Goal: Find specific page/section: Find specific page/section

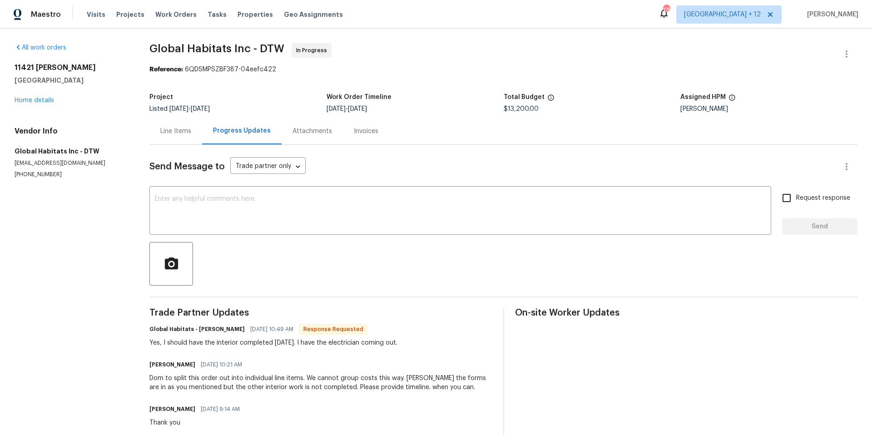
scroll to position [98, 0]
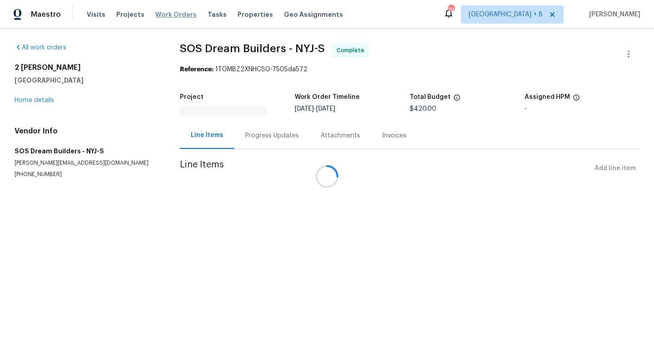
click at [171, 16] on div at bounding box center [327, 176] width 654 height 353
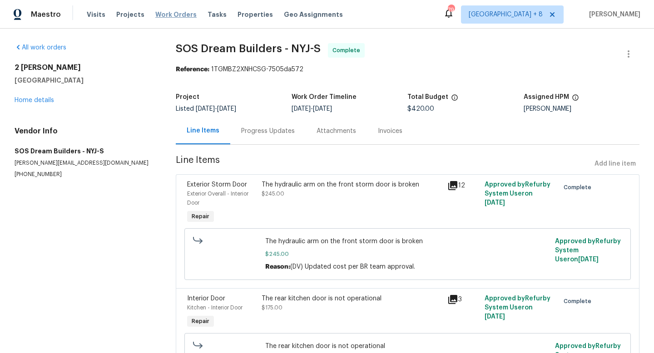
click at [177, 13] on span "Work Orders" at bounding box center [175, 14] width 41 height 9
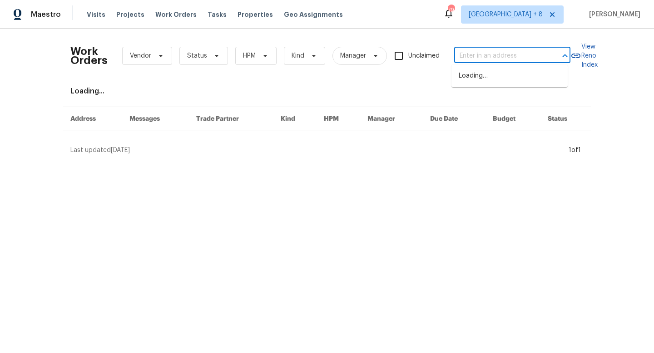
click at [469, 59] on input "text" at bounding box center [499, 56] width 91 height 14
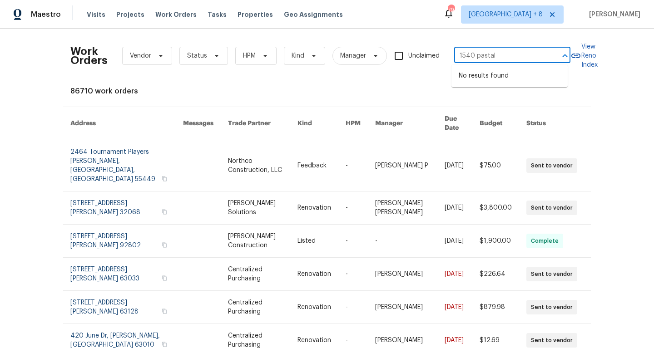
type input "1540 pastal"
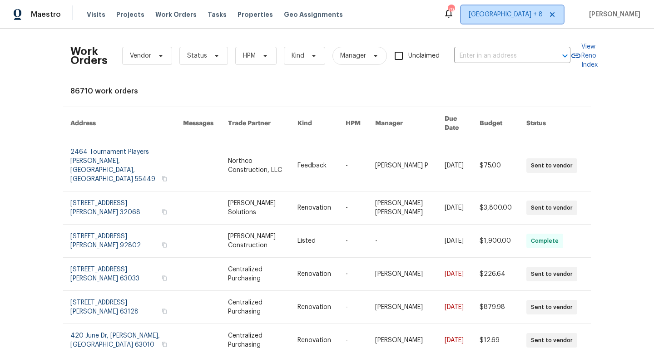
click at [503, 17] on span "[GEOGRAPHIC_DATA] + 8" at bounding box center [506, 14] width 74 height 9
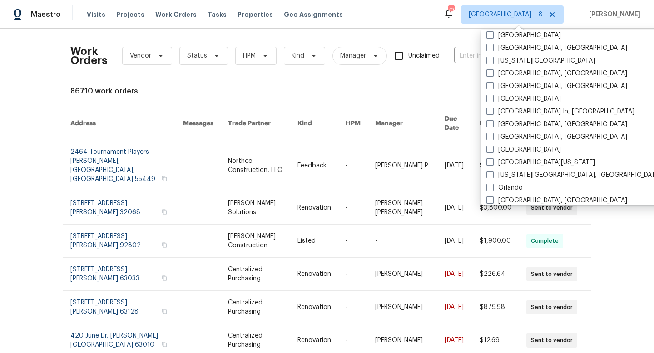
scroll to position [609, 0]
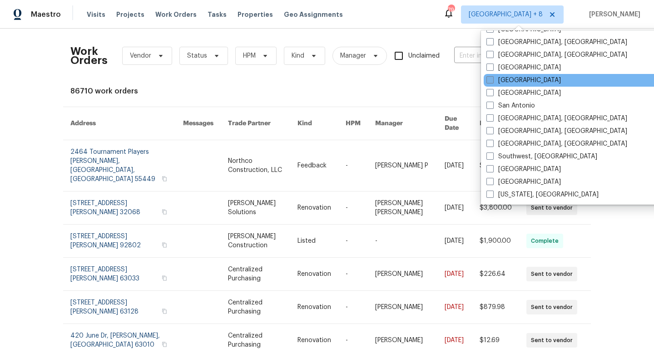
click at [491, 80] on span at bounding box center [489, 79] width 7 height 7
click at [491, 80] on input "[GEOGRAPHIC_DATA]" at bounding box center [489, 79] width 6 height 6
checkbox input "true"
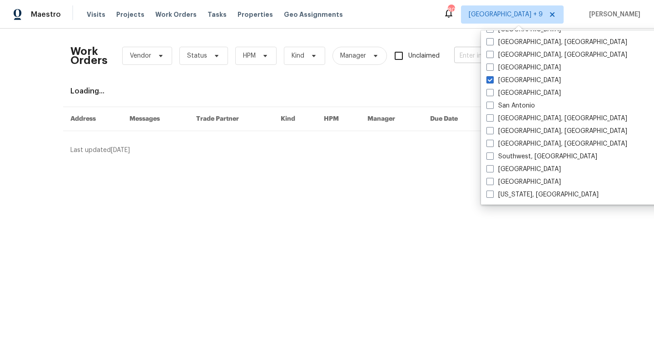
click at [463, 56] on input "text" at bounding box center [499, 56] width 91 height 14
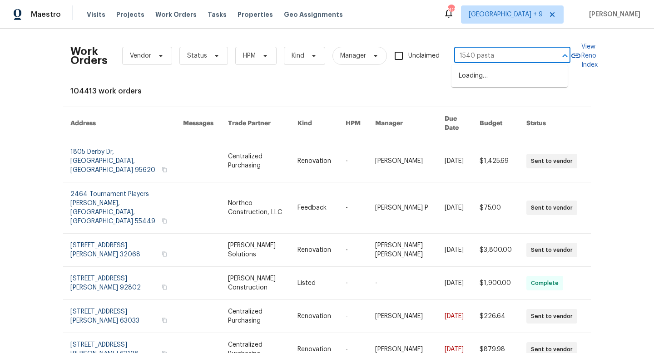
type input "1540 pastal"
click at [492, 78] on li "[STREET_ADDRESS]" at bounding box center [509, 76] width 116 height 15
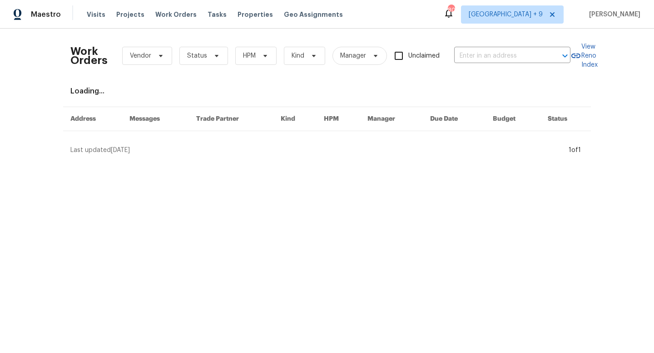
type input "[STREET_ADDRESS]"
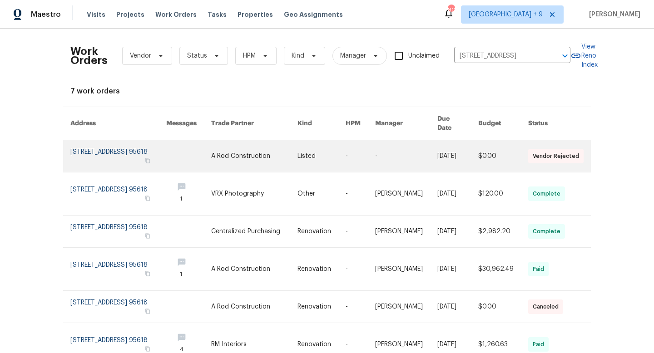
click at [79, 143] on link at bounding box center [118, 156] width 96 height 32
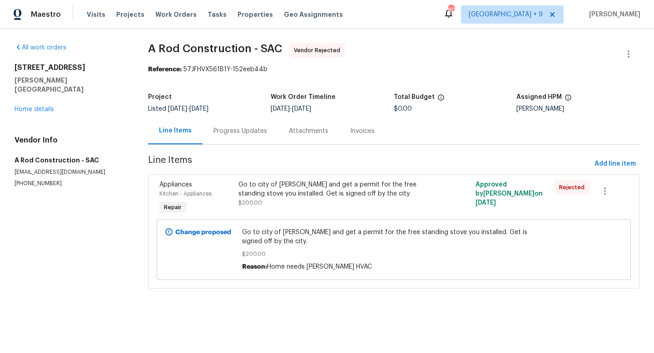
click at [238, 131] on div "Progress Updates" at bounding box center [240, 131] width 54 height 9
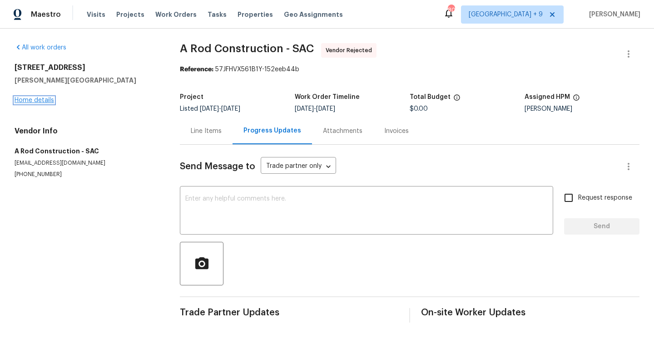
click at [39, 102] on link "Home details" at bounding box center [35, 100] width 40 height 6
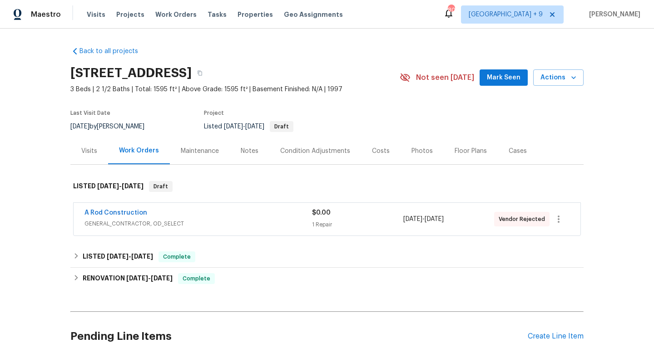
click at [224, 213] on div "A Rod Construction" at bounding box center [198, 213] width 228 height 11
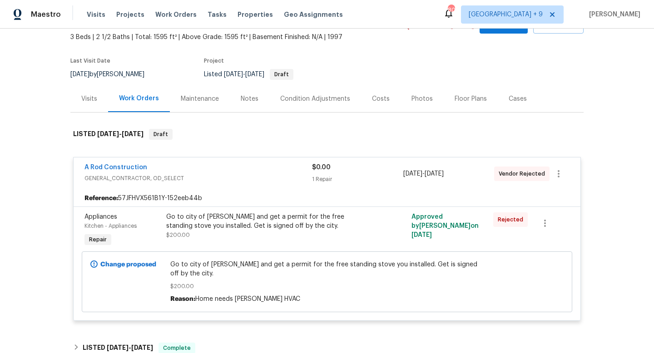
scroll to position [3, 0]
